Goal: Task Accomplishment & Management: Use online tool/utility

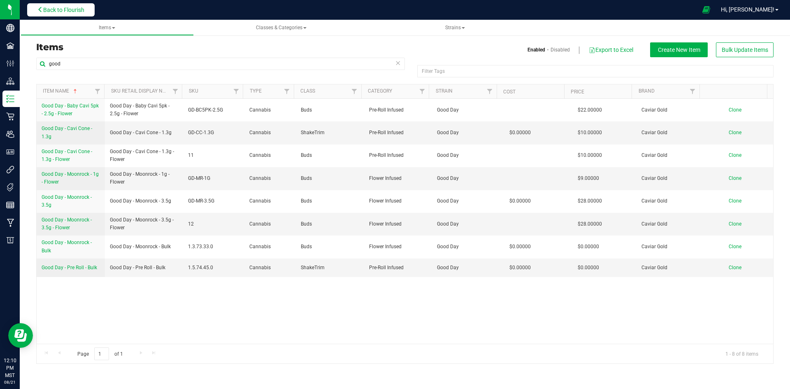
click at [61, 8] on span "Back to Flourish" at bounding box center [63, 10] width 41 height 7
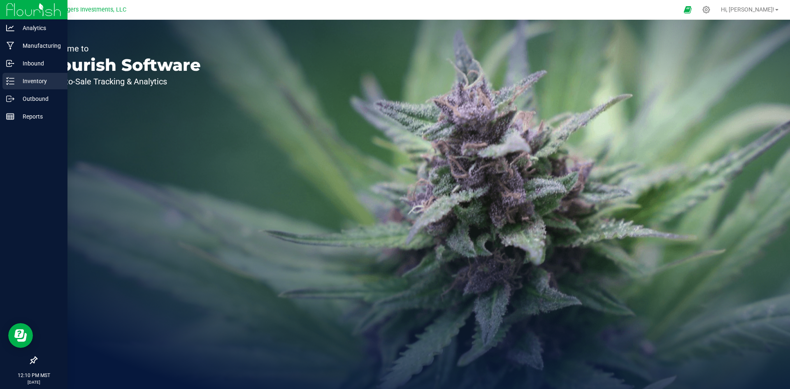
click at [28, 81] on p "Inventory" at bounding box center [38, 81] width 49 height 10
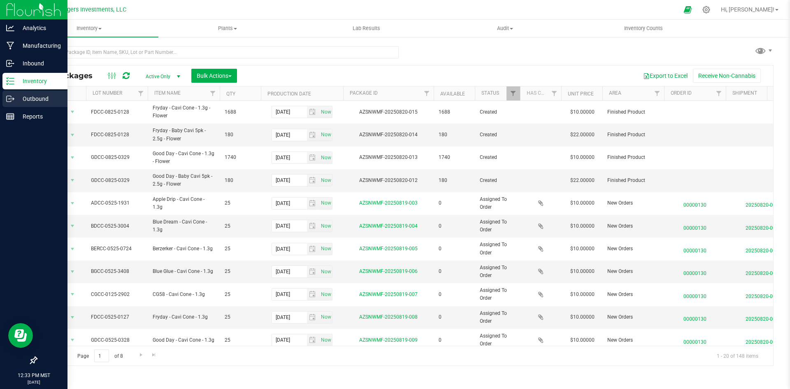
click at [26, 98] on p "Outbound" at bounding box center [38, 99] width 49 height 10
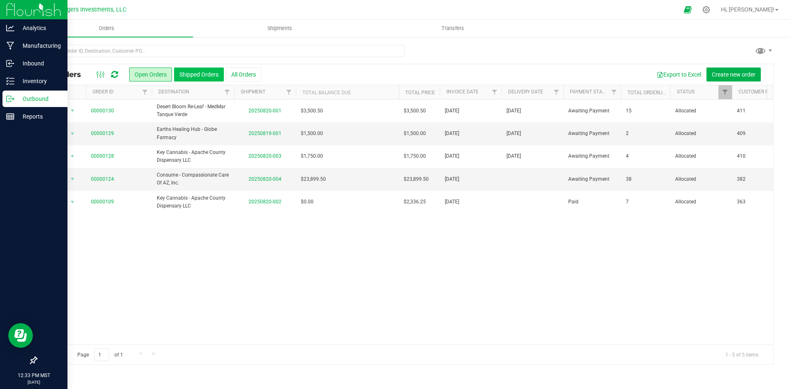
click at [198, 75] on button "Shipped Orders" at bounding box center [199, 75] width 50 height 14
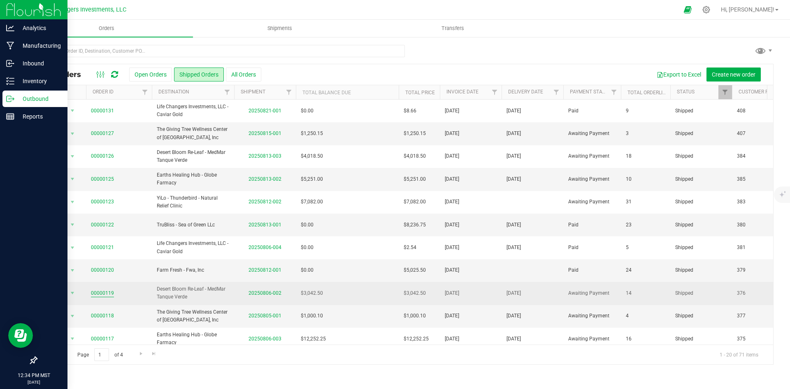
click at [105, 292] on link "00000119" at bounding box center [102, 293] width 23 height 8
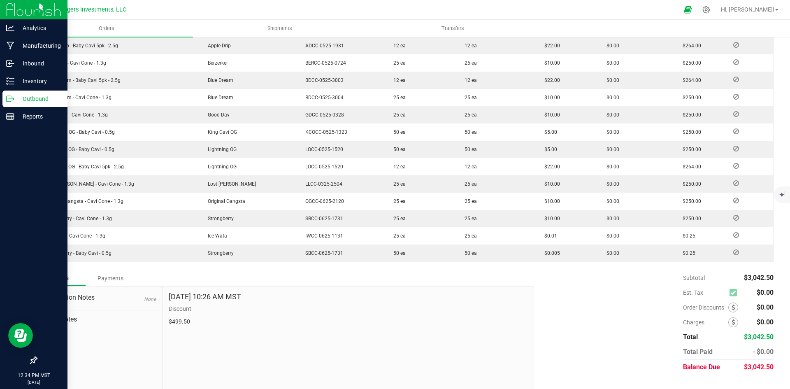
scroll to position [263, 0]
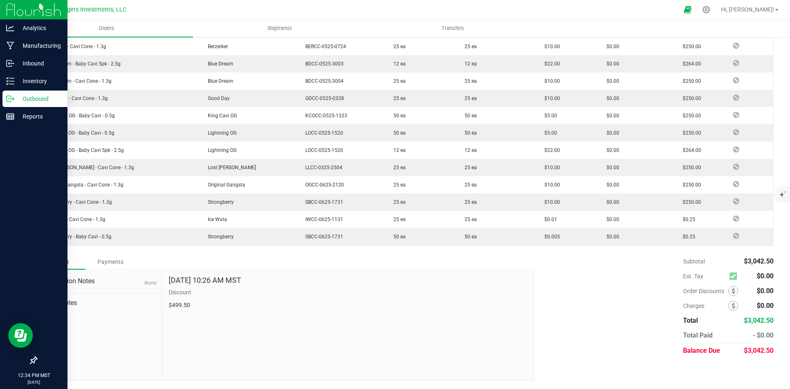
click at [115, 260] on div "Payments" at bounding box center [110, 261] width 49 height 15
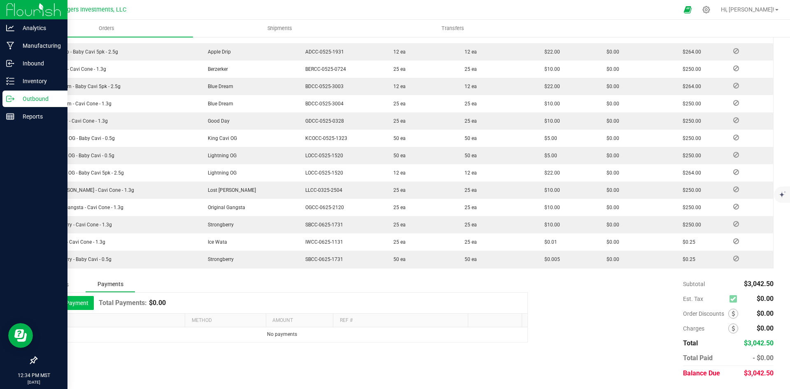
click at [84, 303] on button "Add Payment" at bounding box center [68, 303] width 51 height 14
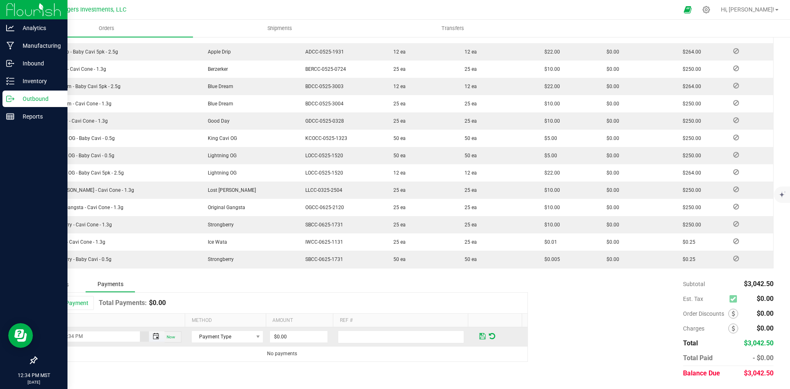
click at [154, 336] on span "Toggle popup" at bounding box center [156, 336] width 7 height 7
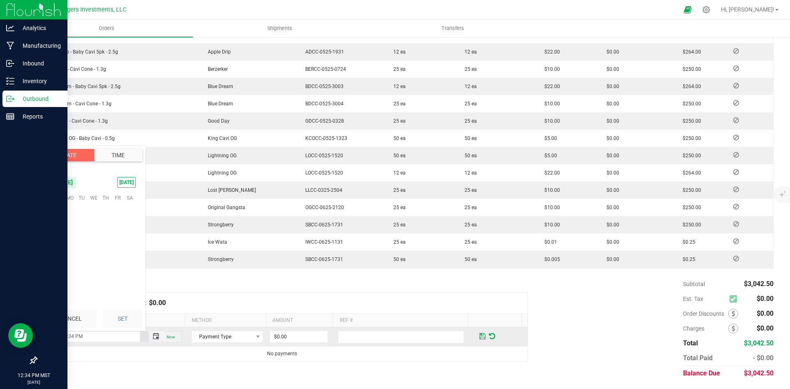
scroll to position [11, 0]
click at [105, 233] on span "14" at bounding box center [106, 236] width 12 height 13
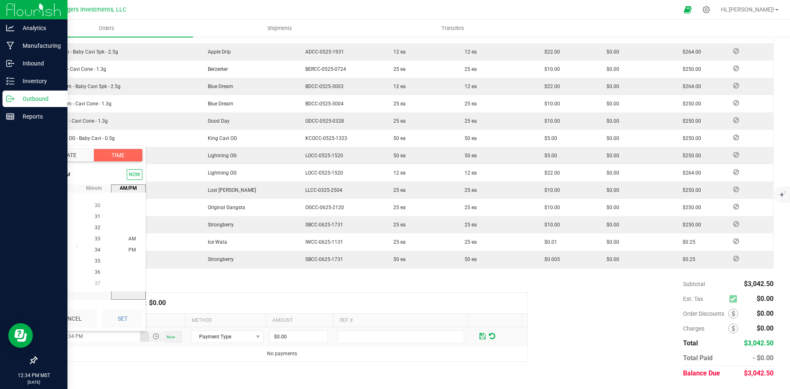
click at [72, 156] on button "Date" at bounding box center [69, 155] width 49 height 12
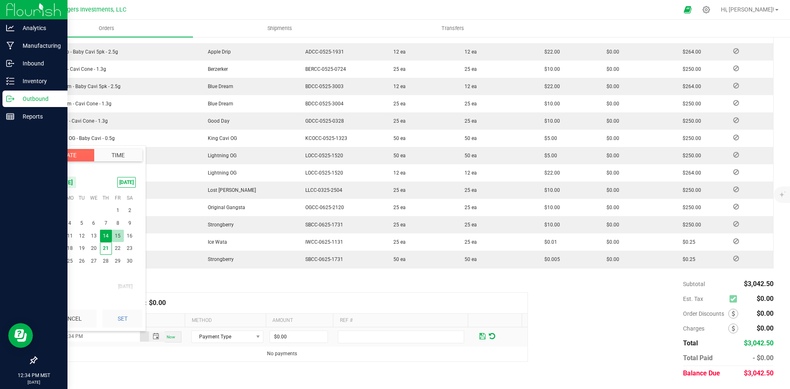
click at [119, 235] on span "15" at bounding box center [118, 236] width 12 height 13
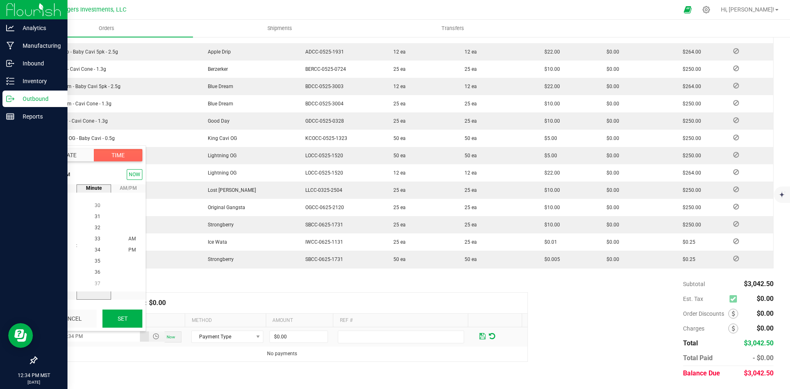
click at [123, 318] on button "Set" at bounding box center [123, 319] width 40 height 18
type input "[DATE] 12:34 PM"
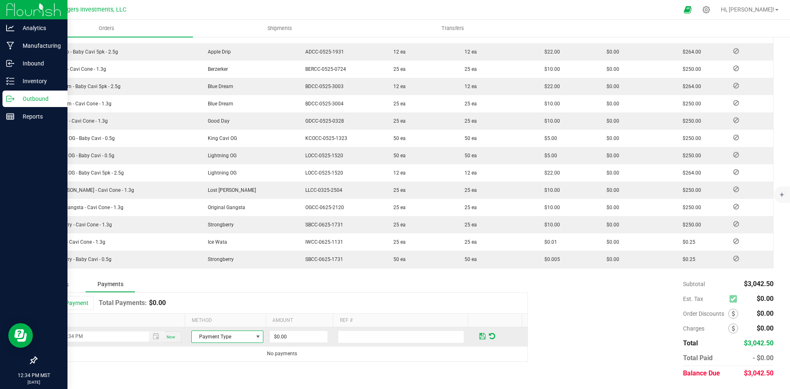
click at [226, 335] on span "Payment Type" at bounding box center [222, 337] width 61 height 12
click at [202, 287] on li "Cash" at bounding box center [224, 289] width 70 height 12
type input "$3,042.50"
click at [480, 337] on span at bounding box center [483, 336] width 6 height 7
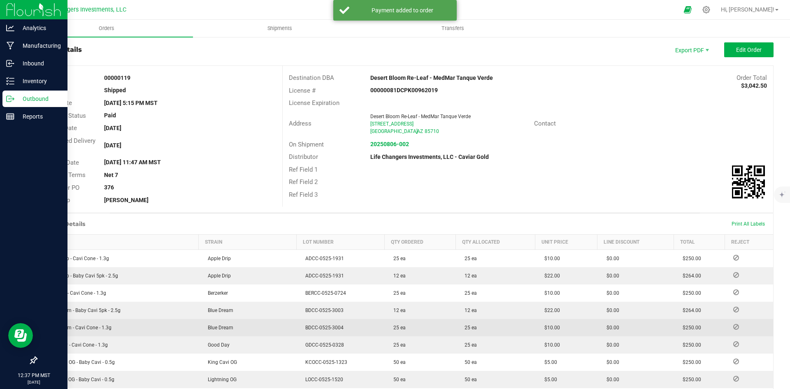
scroll to position [0, 0]
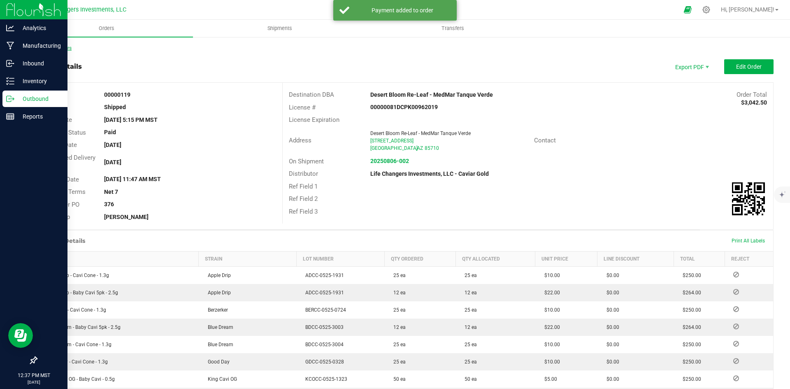
click at [55, 47] on link "Back to Orders" at bounding box center [53, 48] width 35 height 6
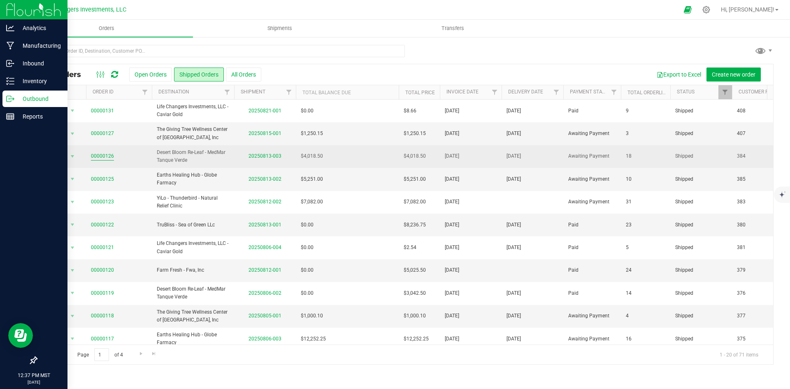
click at [104, 154] on link "00000126" at bounding box center [102, 156] width 23 height 8
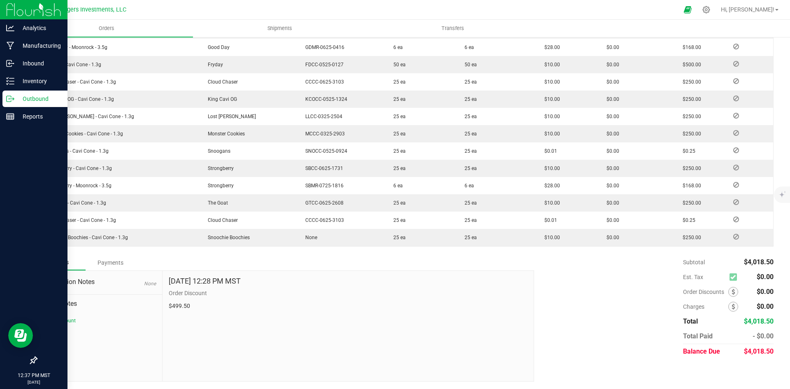
scroll to position [333, 0]
click at [110, 257] on div "Payments" at bounding box center [110, 261] width 49 height 15
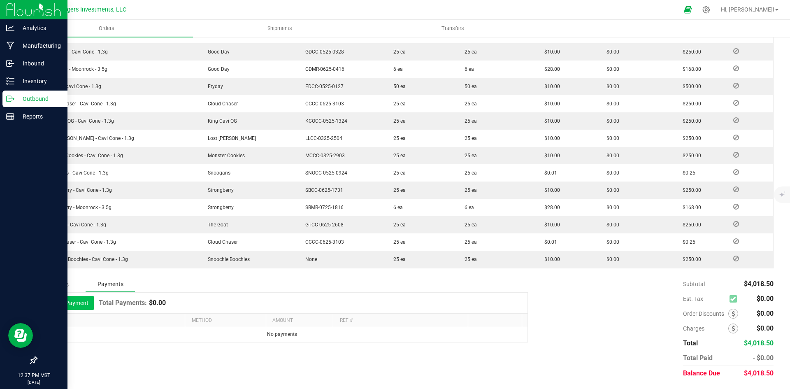
click at [79, 299] on button "Add Payment" at bounding box center [68, 303] width 51 height 14
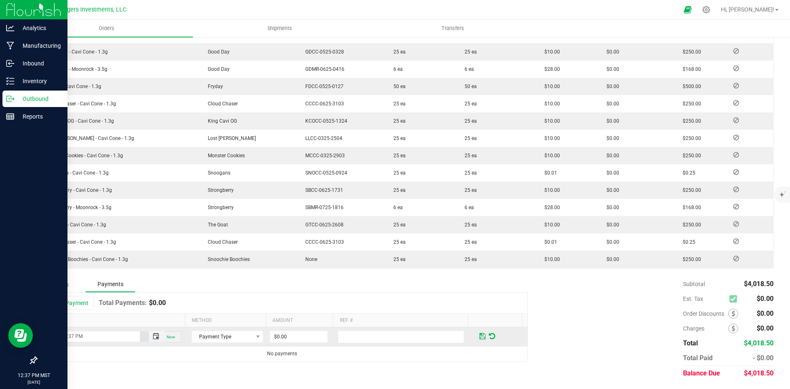
click at [153, 336] on span "Toggle popup" at bounding box center [156, 336] width 7 height 7
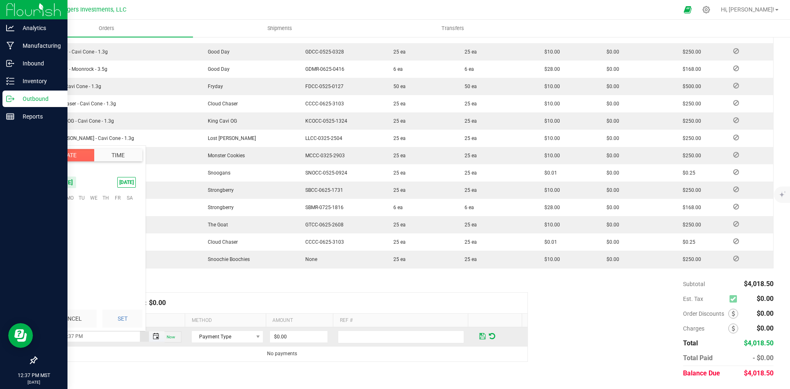
scroll to position [11, 0]
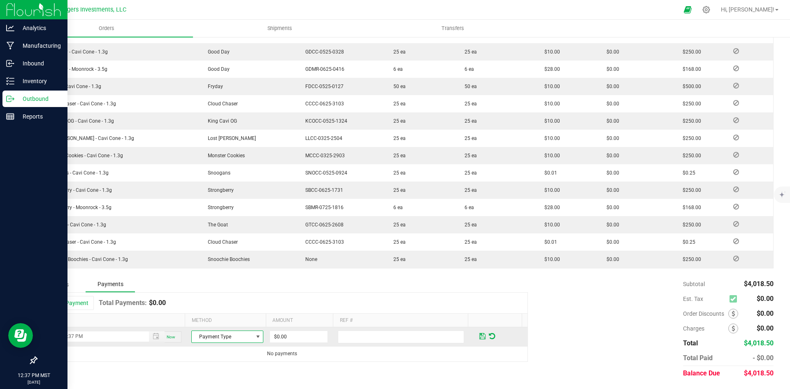
click at [225, 336] on span "Payment Type" at bounding box center [222, 337] width 61 height 12
click at [203, 288] on li "Cash" at bounding box center [224, 289] width 70 height 12
click at [309, 332] on input "0" at bounding box center [299, 337] width 58 height 12
type input "$3,042.50"
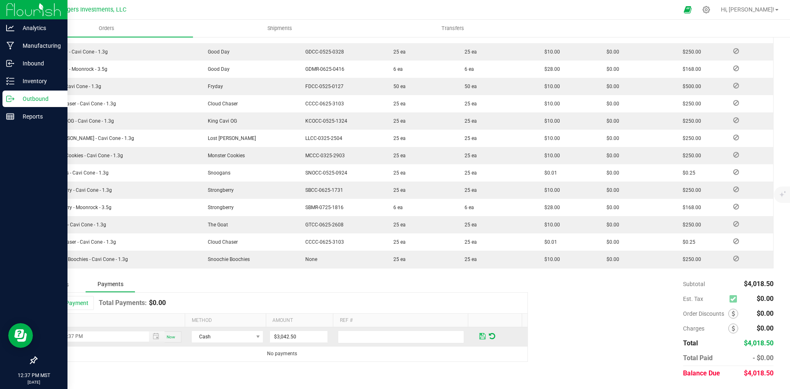
click at [480, 335] on span at bounding box center [483, 336] width 6 height 7
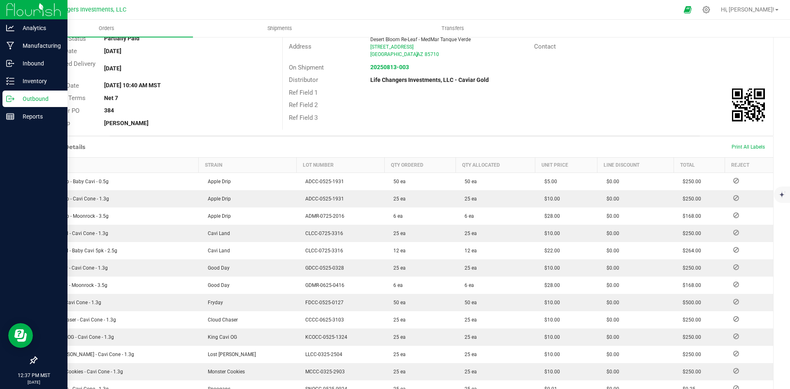
scroll to position [0, 0]
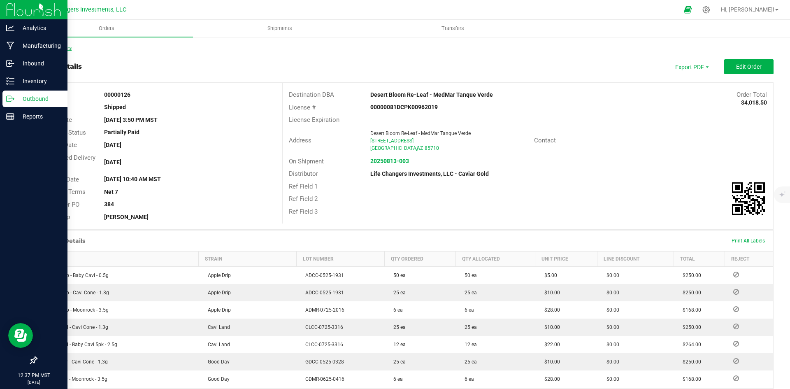
click at [55, 47] on link "Back to Orders" at bounding box center [53, 48] width 35 height 6
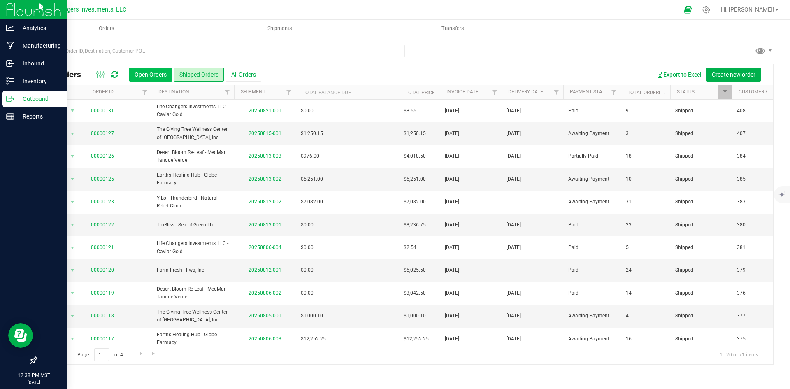
click at [144, 72] on button "Open Orders" at bounding box center [150, 75] width 43 height 14
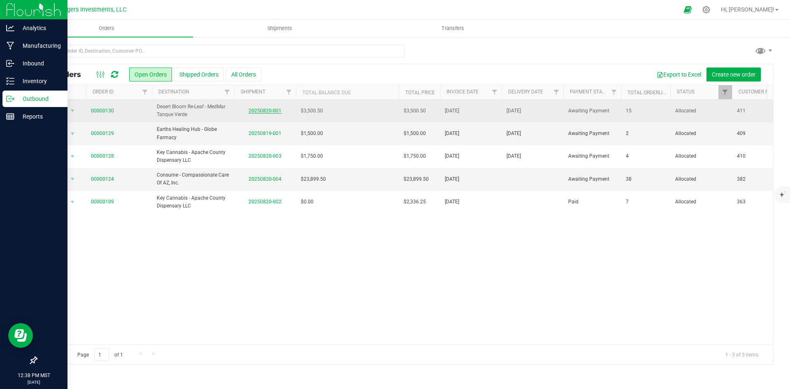
click at [268, 108] on link "20250820-001" at bounding box center [265, 111] width 33 height 6
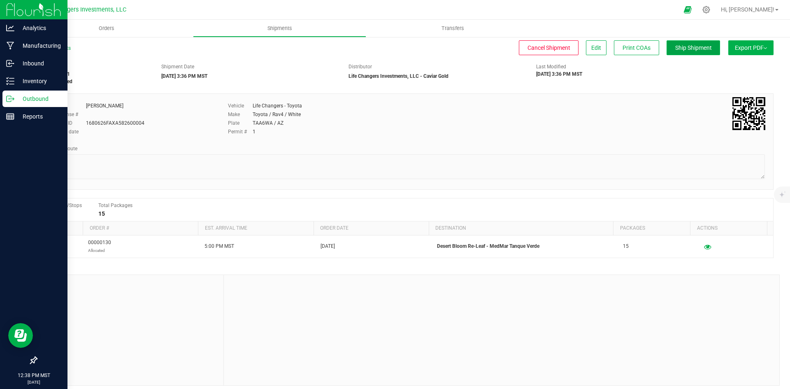
click at [694, 45] on span "Ship Shipment" at bounding box center [694, 47] width 37 height 7
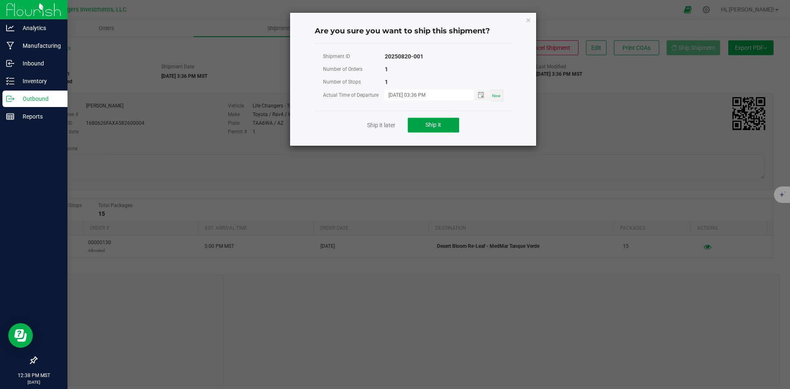
click at [432, 127] on span "Ship it" at bounding box center [434, 124] width 16 height 7
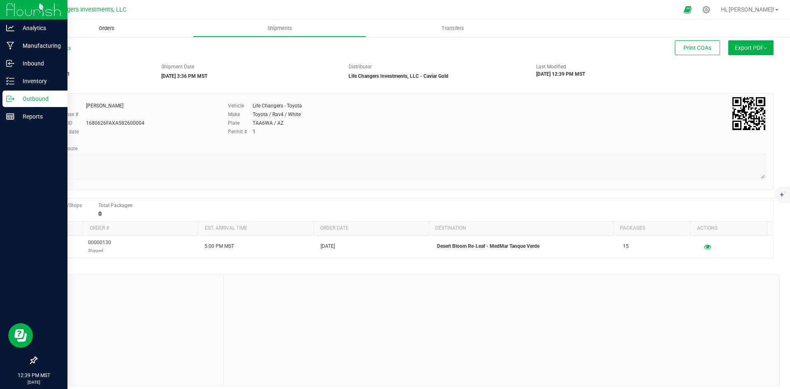
click at [105, 28] on span "Orders" at bounding box center [107, 28] width 38 height 7
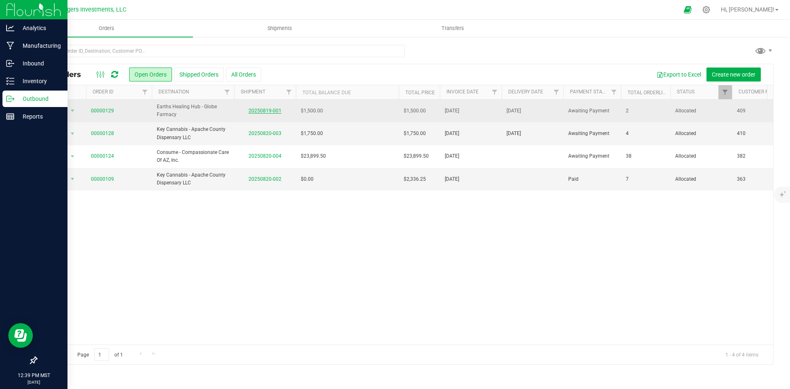
click at [261, 110] on link "20250819-001" at bounding box center [265, 111] width 33 height 6
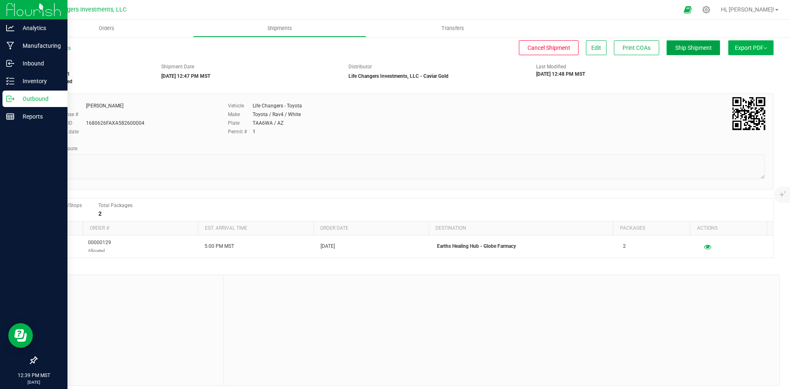
click at [687, 48] on span "Ship Shipment" at bounding box center [694, 47] width 37 height 7
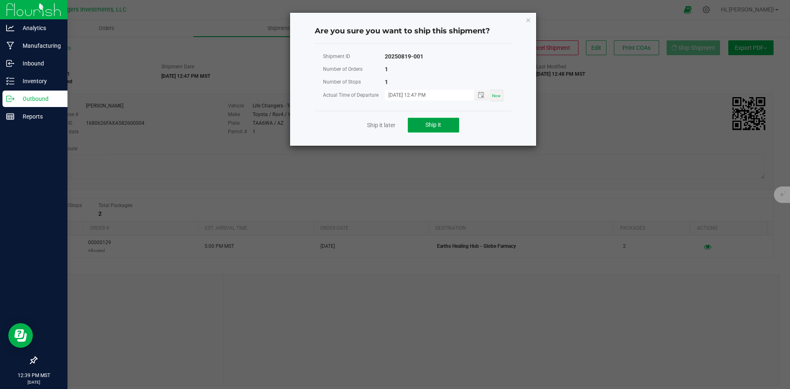
click at [418, 126] on button "Ship it" at bounding box center [433, 125] width 51 height 15
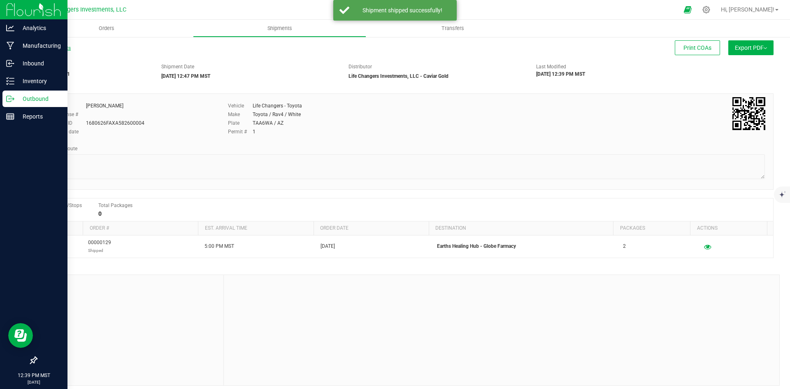
click at [50, 47] on link "All Shipments" at bounding box center [53, 48] width 35 height 6
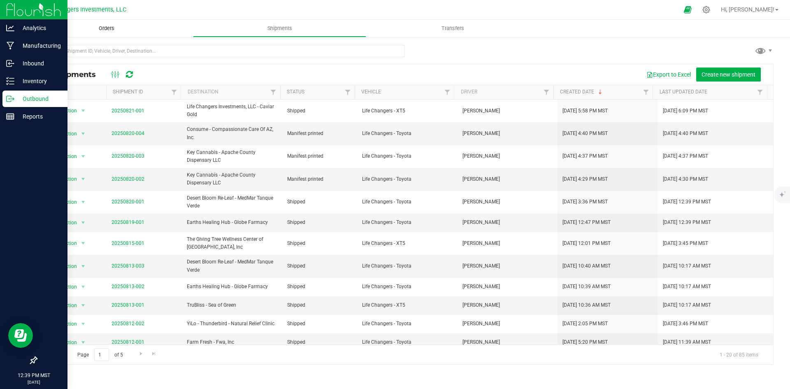
click at [109, 26] on span "Orders" at bounding box center [107, 28] width 38 height 7
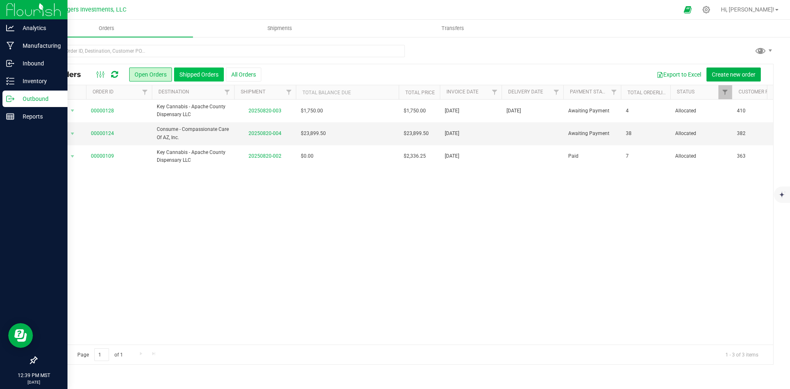
click at [203, 75] on button "Shipped Orders" at bounding box center [199, 75] width 50 height 14
